Goal: Task Accomplishment & Management: Manage account settings

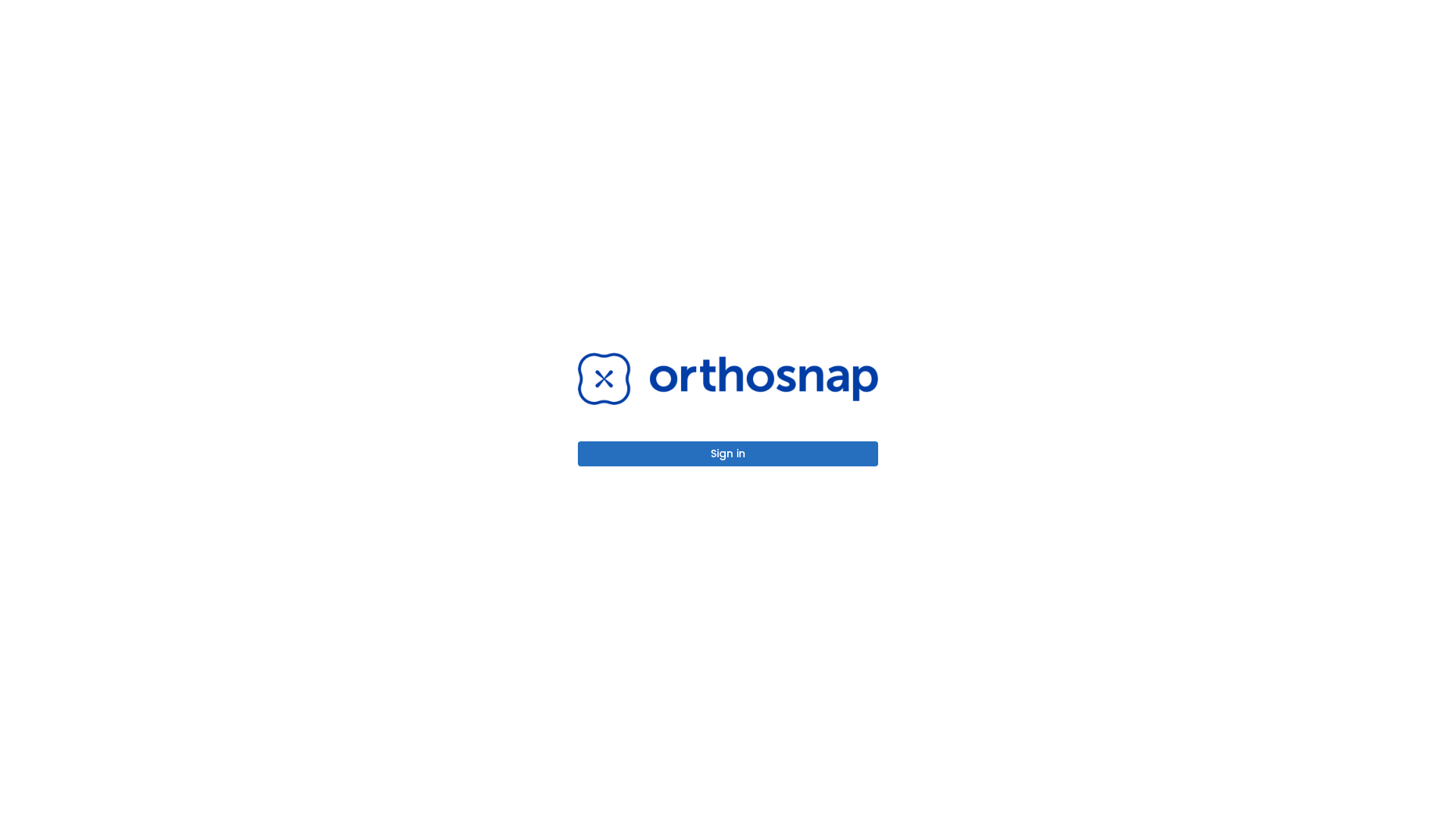
click at [728, 453] on button "Sign in" at bounding box center [728, 453] width 301 height 25
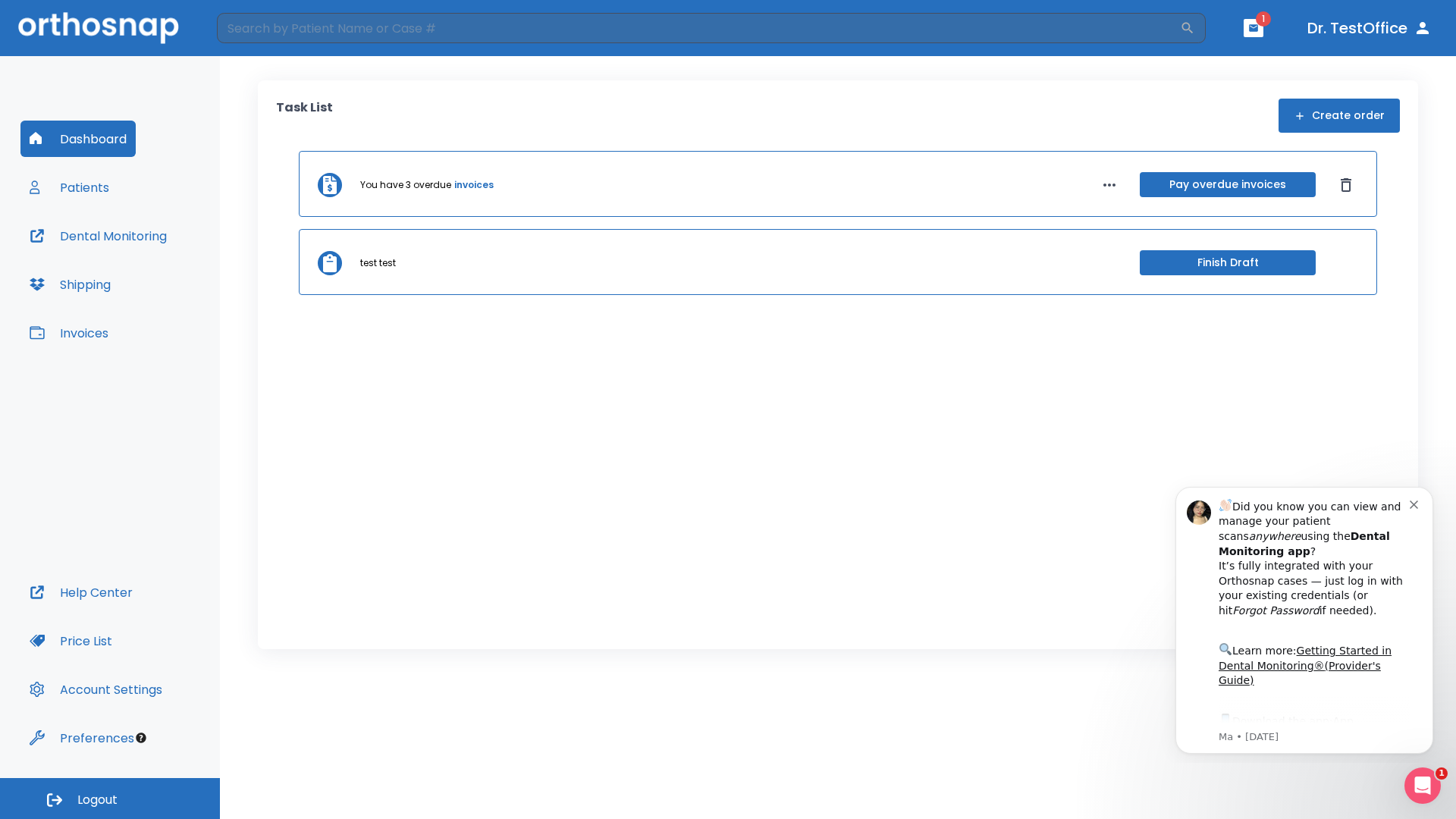
click at [110, 798] on span "Logout" at bounding box center [97, 799] width 40 height 17
